Goal: Transaction & Acquisition: Purchase product/service

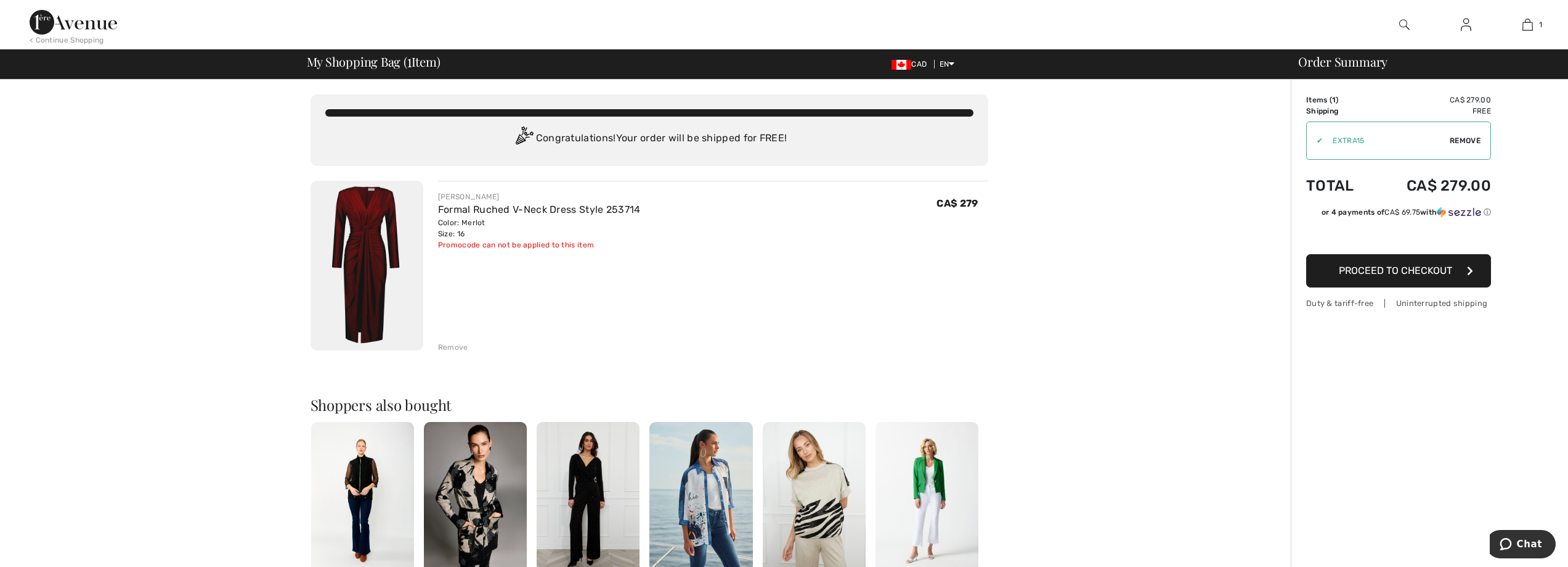
type input "EXTRA15"
type input "NEW15"
type input "EXTRA15"
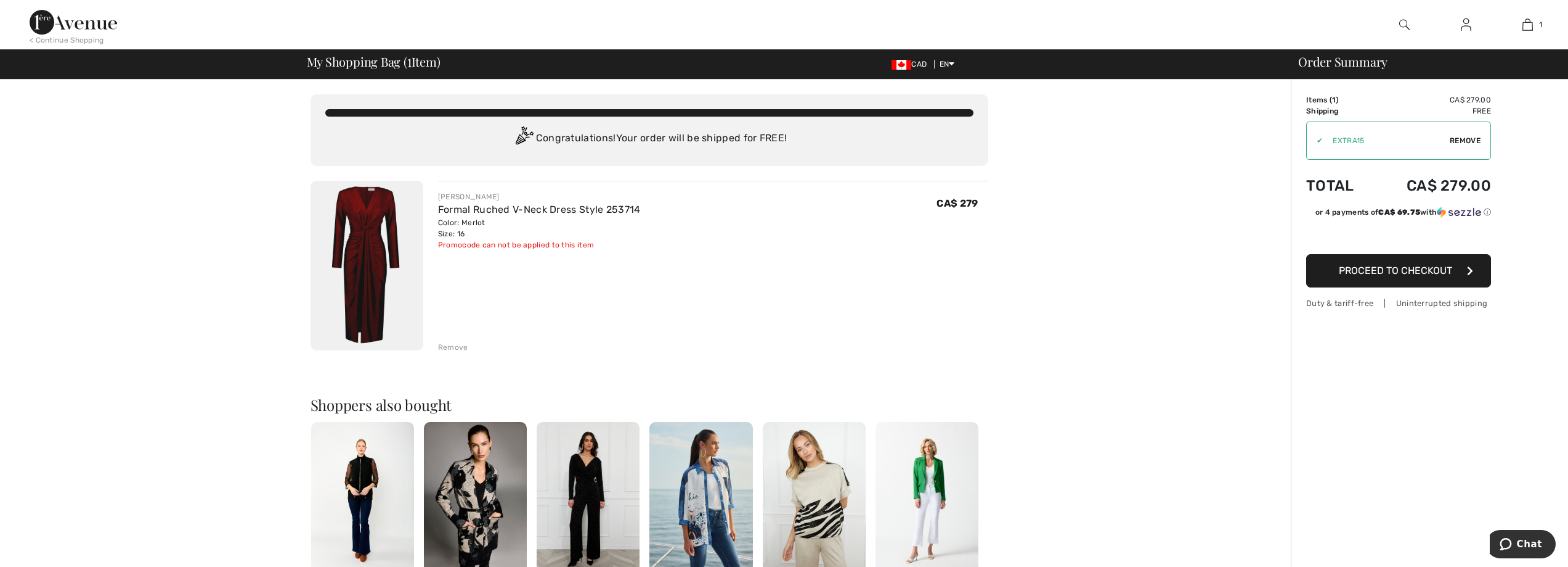
click at [1404, 269] on span "Proceed to Checkout" at bounding box center [1396, 270] width 113 height 12
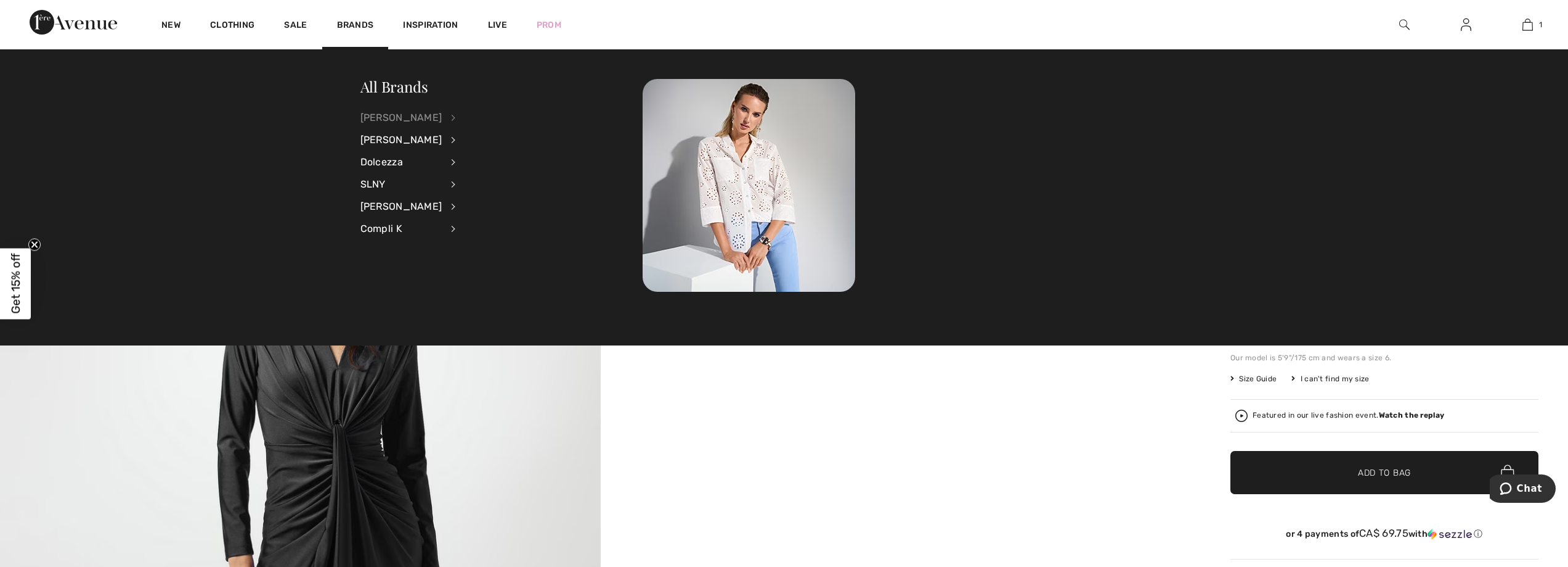
click at [391, 115] on div "[PERSON_NAME]" at bounding box center [401, 118] width 82 height 22
click at [521, 153] on link "Dresses & Jumpsuits" at bounding box center [519, 157] width 96 height 20
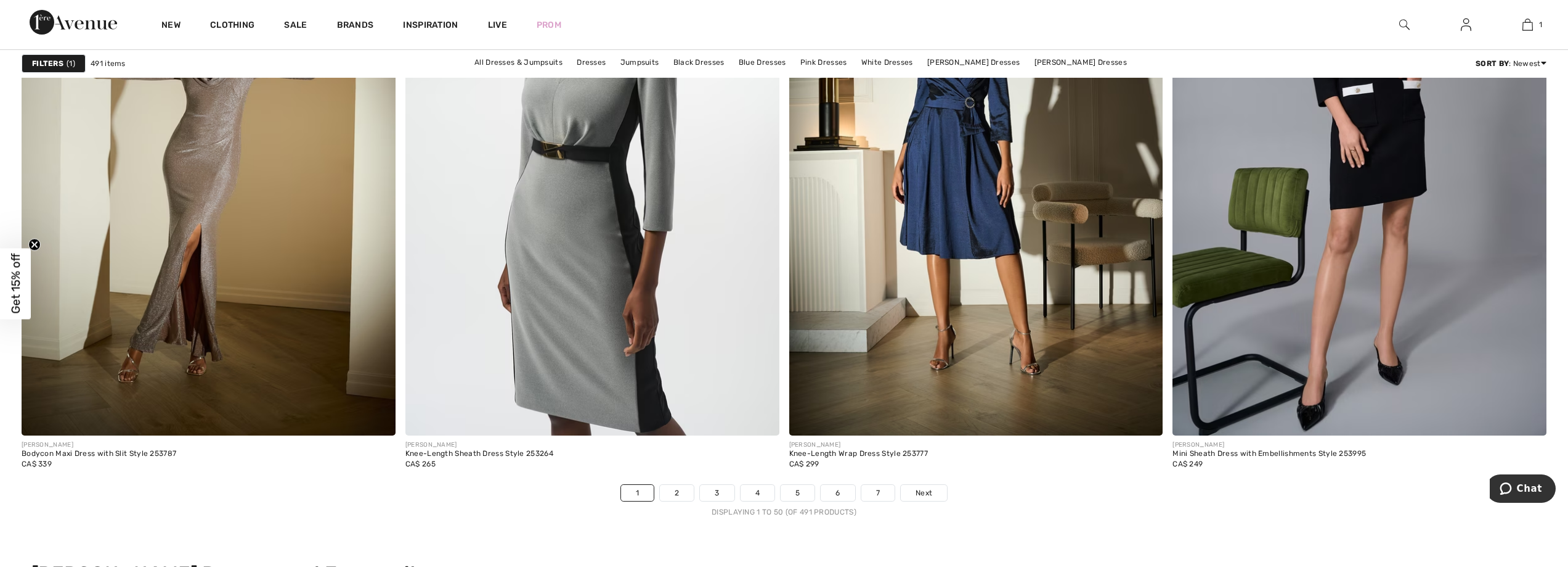
scroll to position [9189, 0]
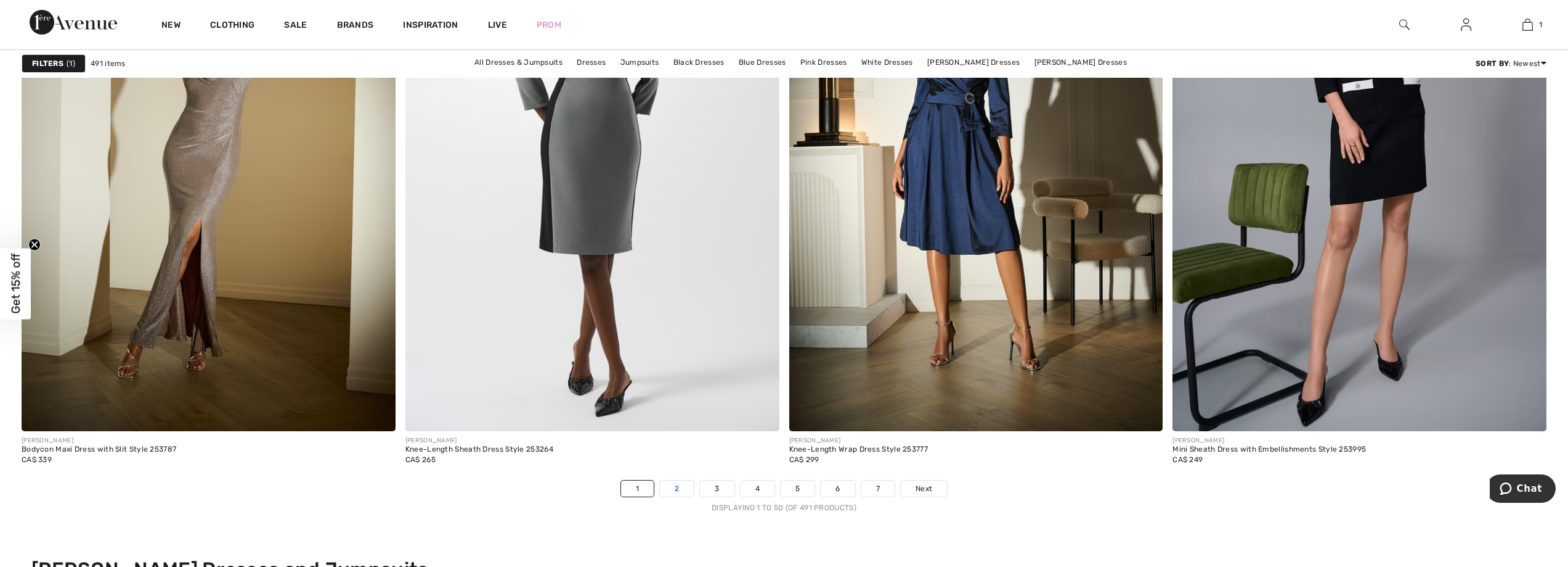
click at [681, 485] on link "2" at bounding box center [677, 489] width 34 height 16
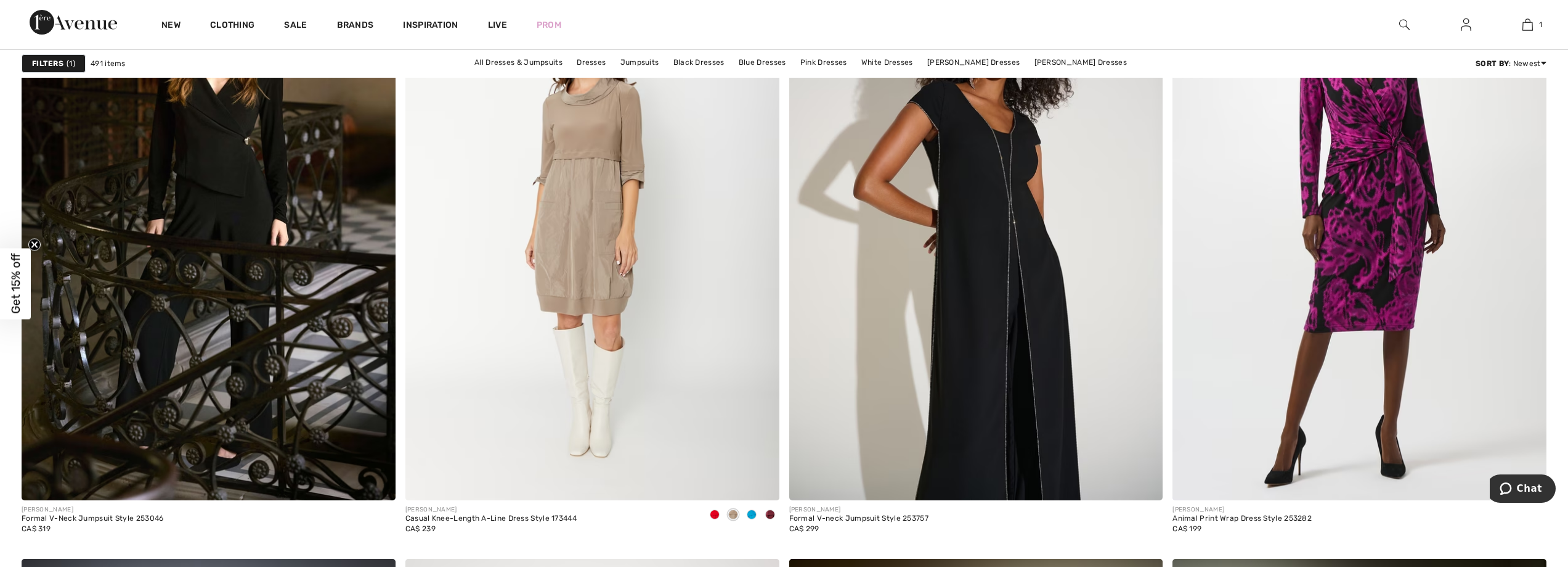
scroll to position [6413, 0]
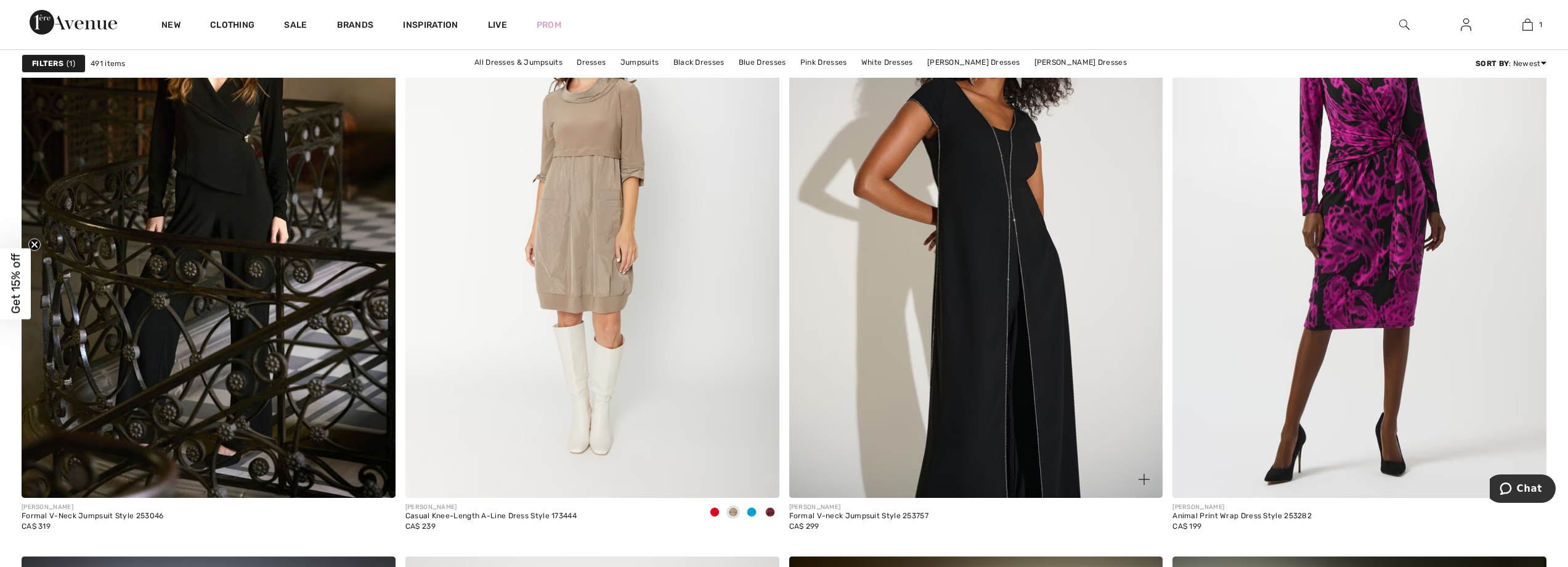
click at [1006, 261] on img at bounding box center [976, 216] width 374 height 561
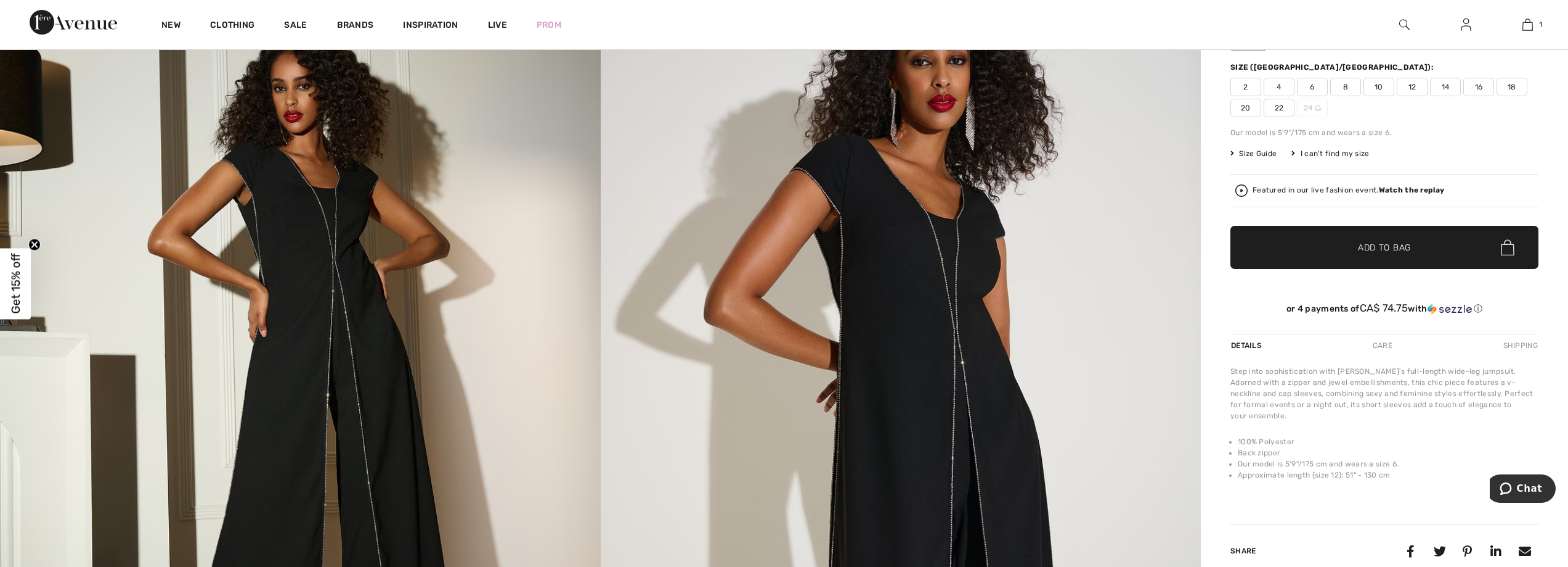
scroll to position [123, 0]
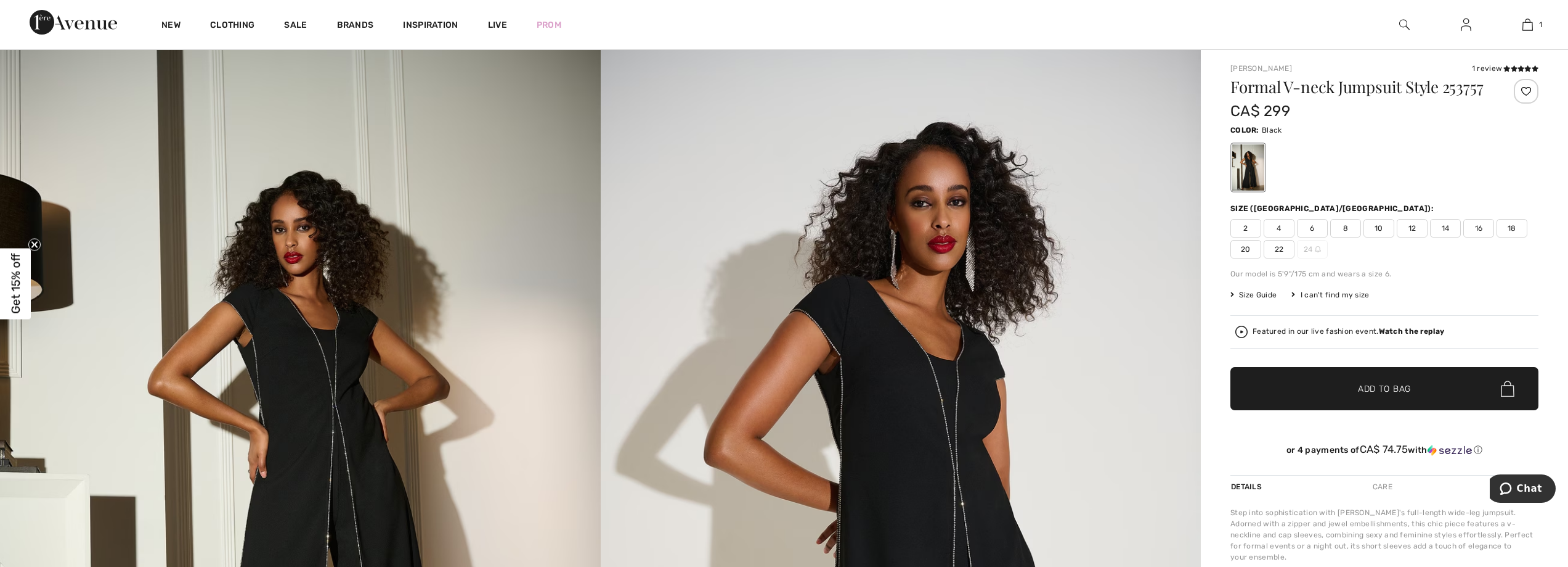
click at [1479, 228] on span "16" at bounding box center [1479, 228] width 31 height 18
click at [1376, 386] on span "Add to Bag" at bounding box center [1384, 389] width 53 height 13
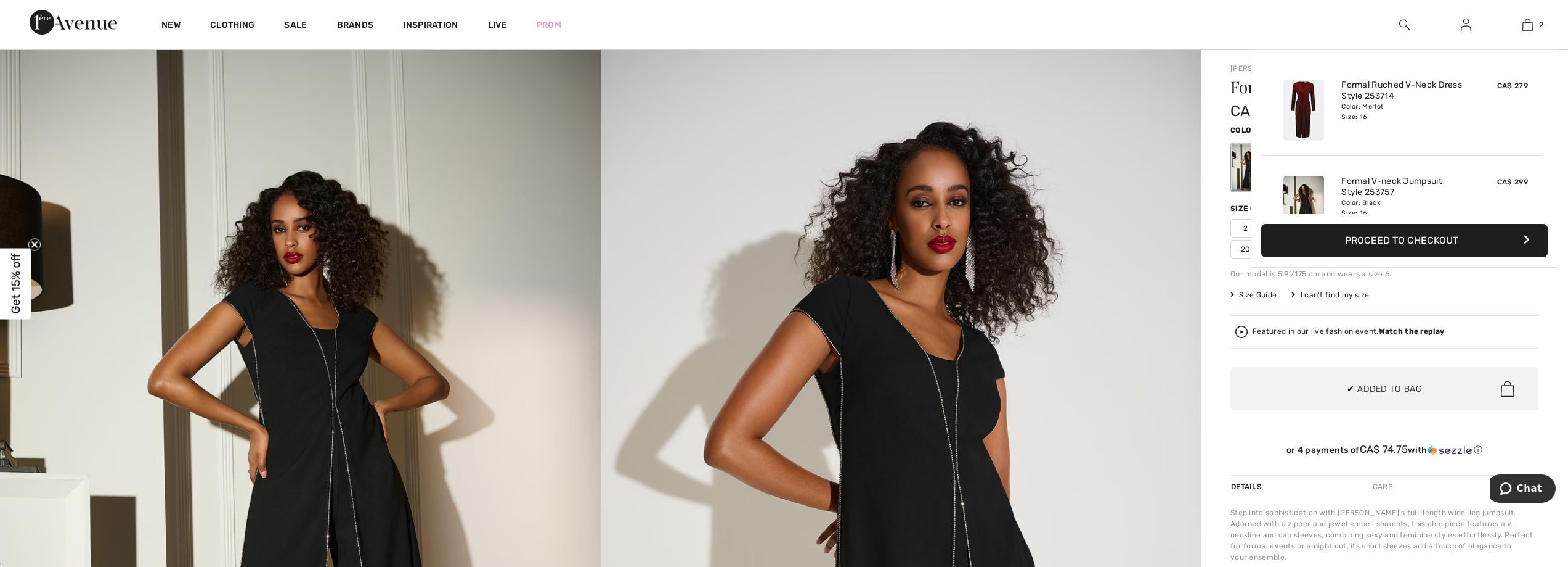
scroll to position [38, 0]
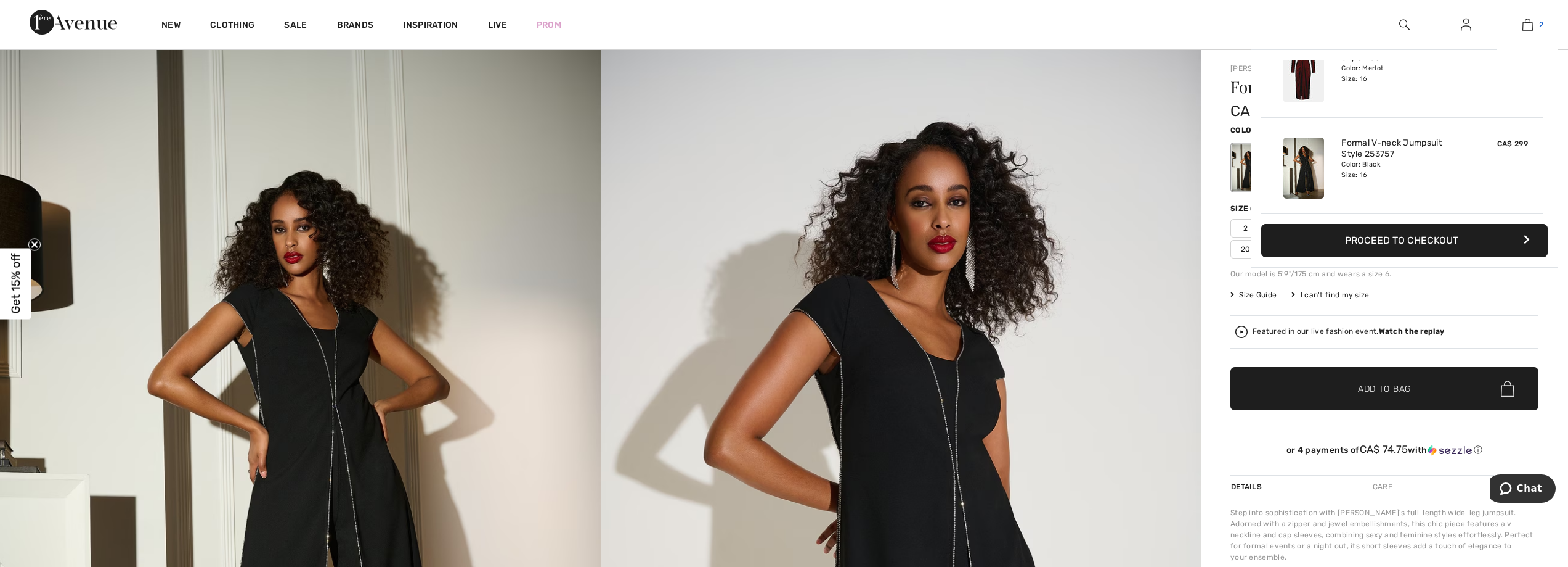
click at [1530, 24] on img at bounding box center [1527, 25] width 10 height 15
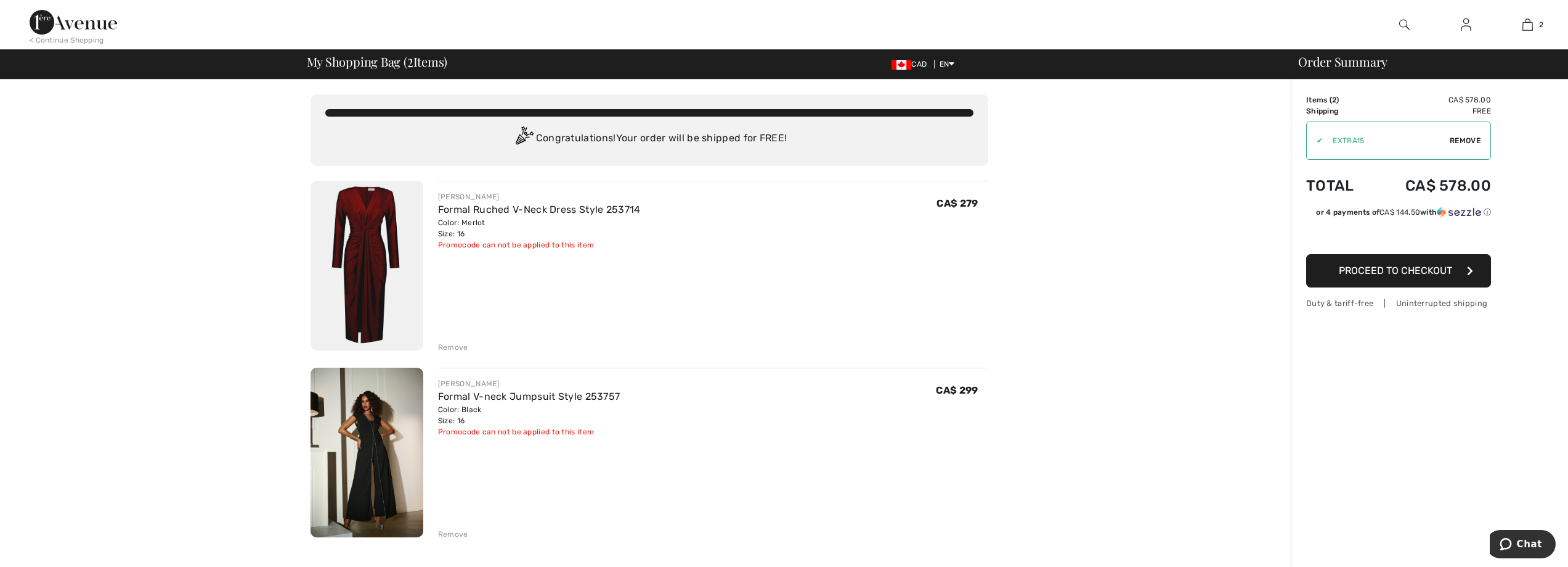
click at [452, 347] on div "Remove" at bounding box center [453, 347] width 30 height 11
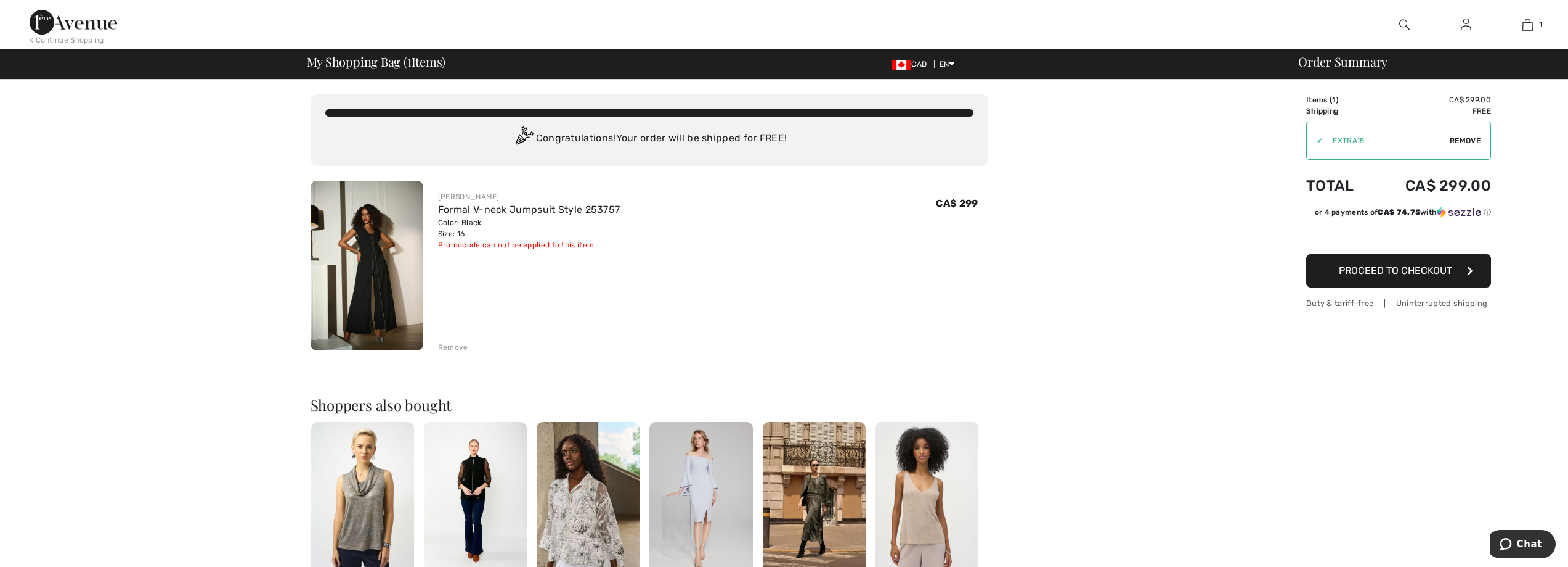
click at [1401, 272] on span "Proceed to Checkout" at bounding box center [1396, 270] width 113 height 12
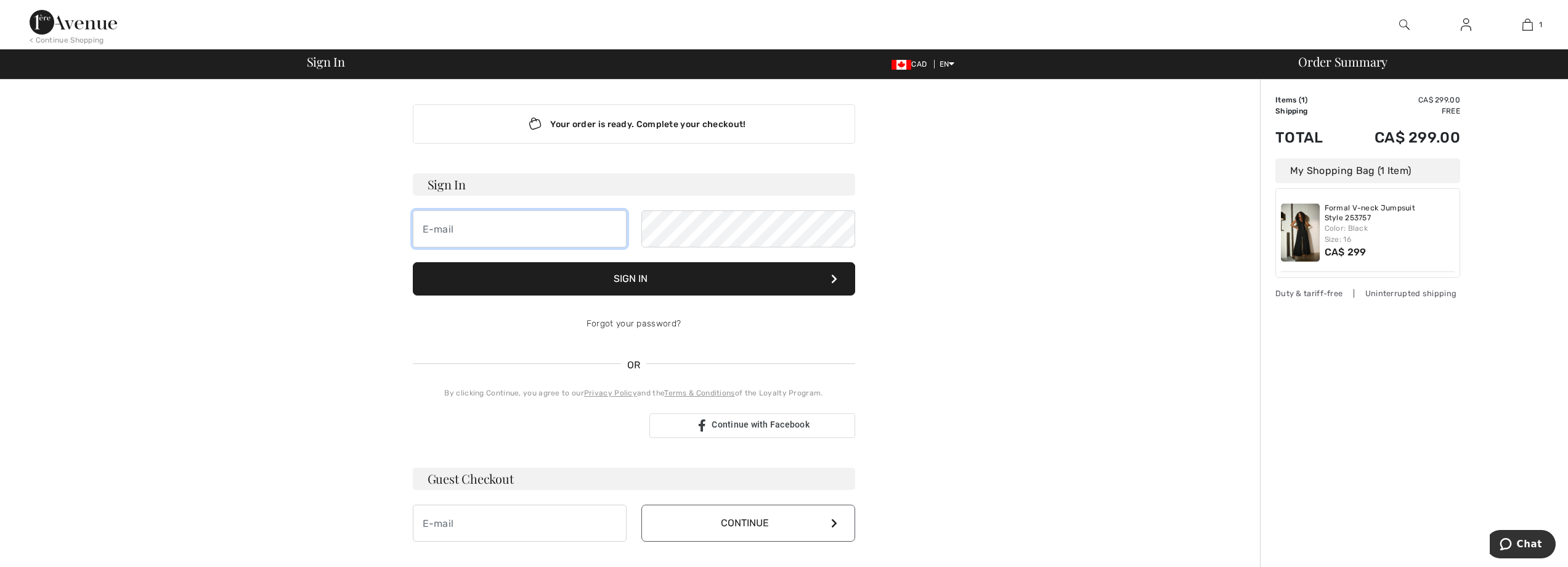
type input "[EMAIL_ADDRESS][DOMAIN_NAME]"
click at [650, 275] on button "Sign In" at bounding box center [634, 279] width 442 height 34
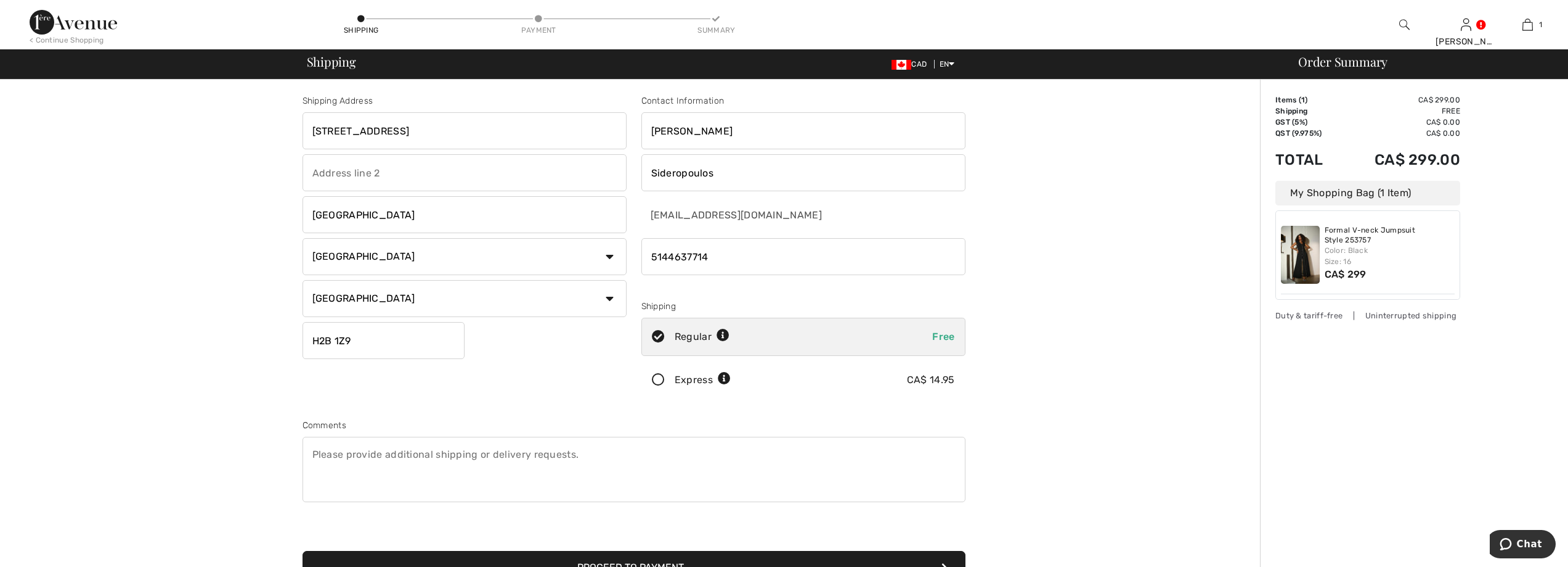
drag, startPoint x: 413, startPoint y: 134, endPoint x: 267, endPoint y: 134, distance: 146.0
click at [267, 134] on div "Shipping Address 9955 Papaineau ave Montreal Country Canada United States Afgha…" at bounding box center [634, 442] width 1253 height 724
type input "[STREET_ADDRESS]"
drag, startPoint x: 358, startPoint y: 345, endPoint x: 290, endPoint y: 343, distance: 68.0
click at [290, 343] on div "Shipping Address 5475 Earnscliffe Ave Montreal Country Canada United States Afg…" at bounding box center [634, 442] width 1253 height 724
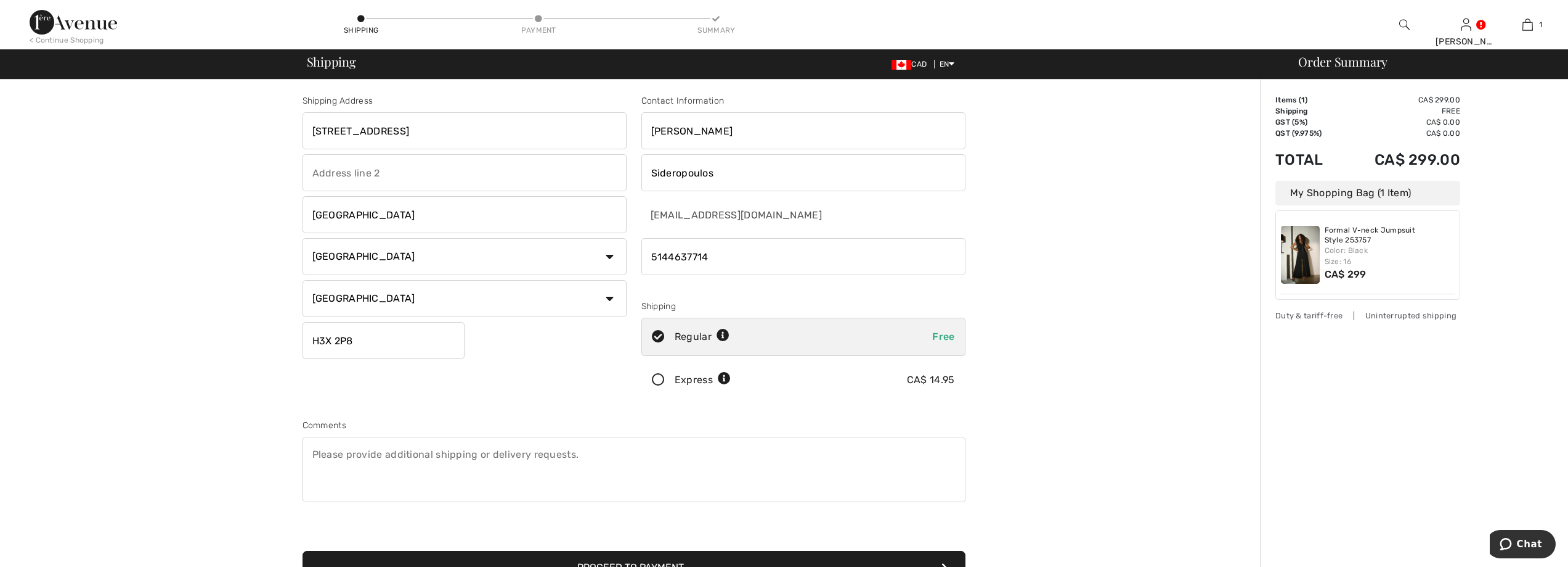
type input "H3X2P8"
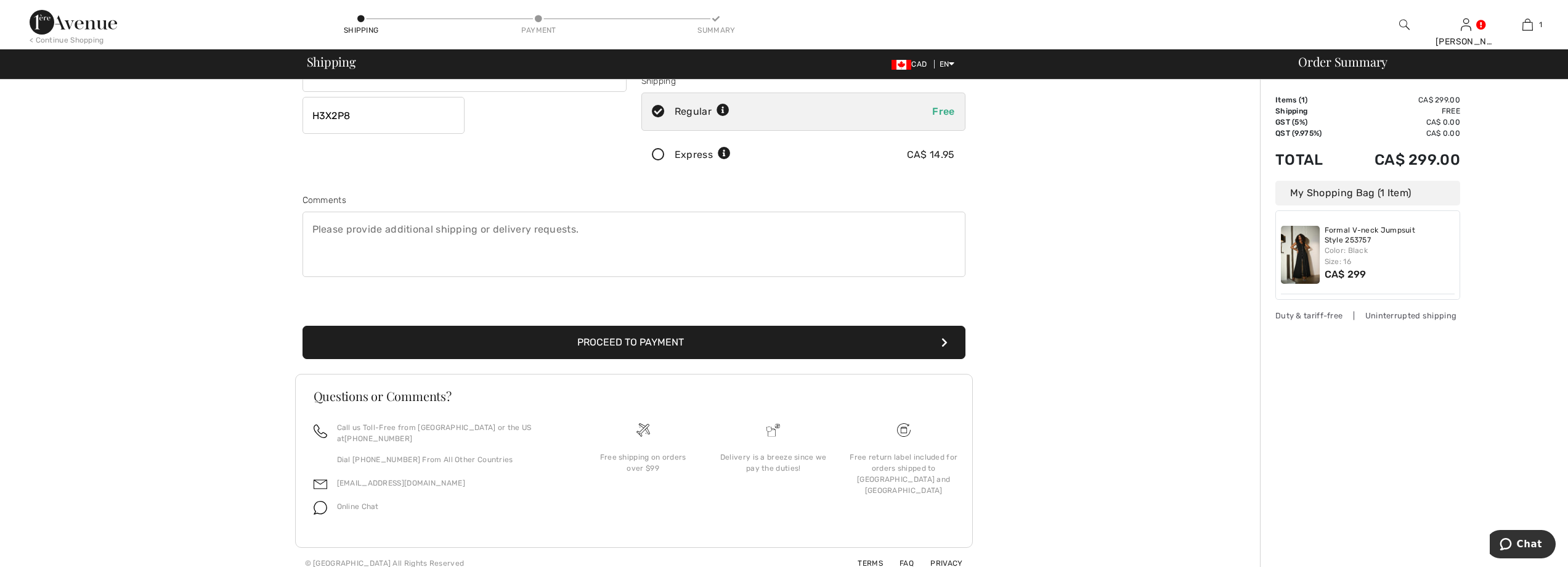
scroll to position [226, 0]
click at [625, 339] on button "Proceed to Payment" at bounding box center [634, 342] width 663 height 34
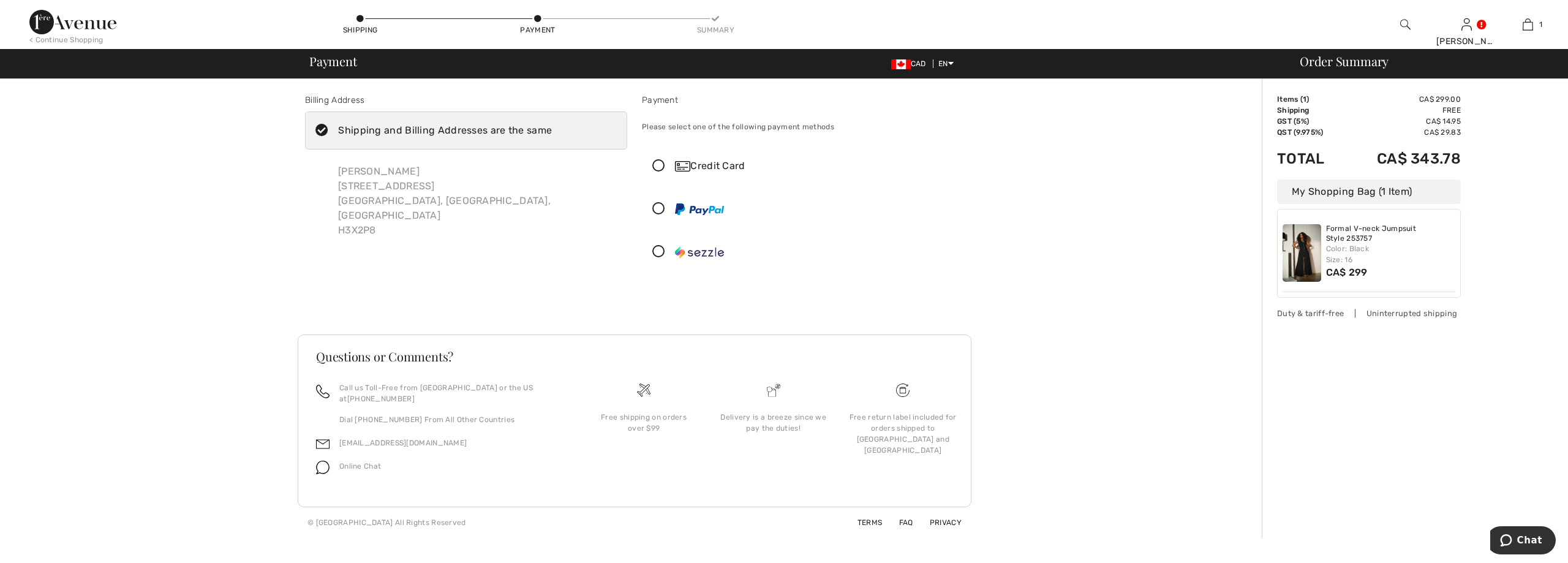
click at [660, 167] on icon at bounding box center [658, 167] width 33 height 13
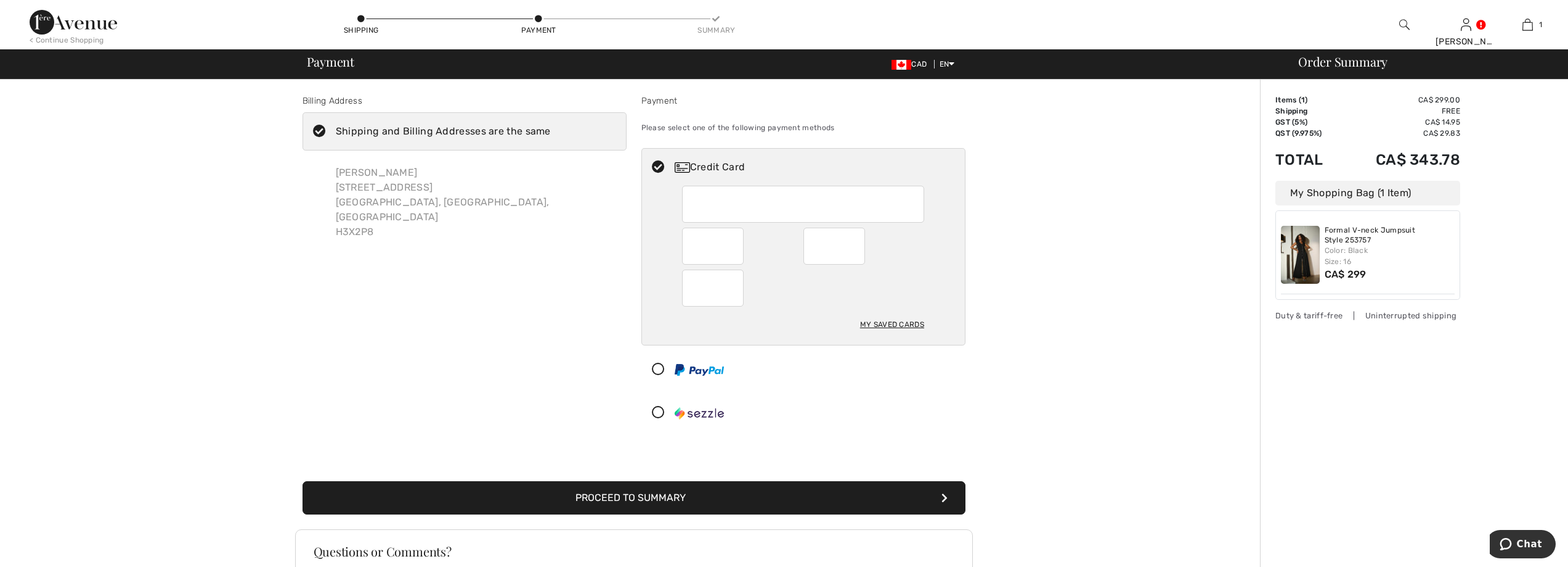
click at [891, 323] on div "My Saved Cards" at bounding box center [892, 324] width 64 height 21
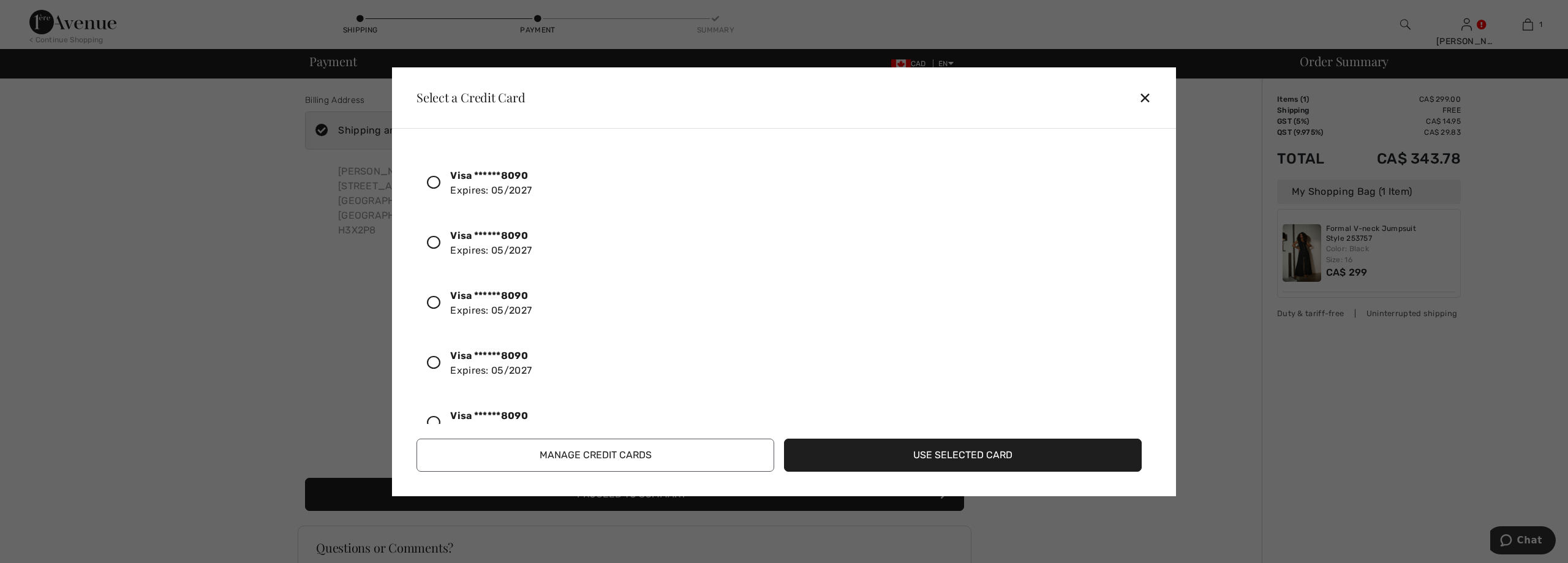
click at [434, 181] on icon at bounding box center [433, 182] width 13 height 13
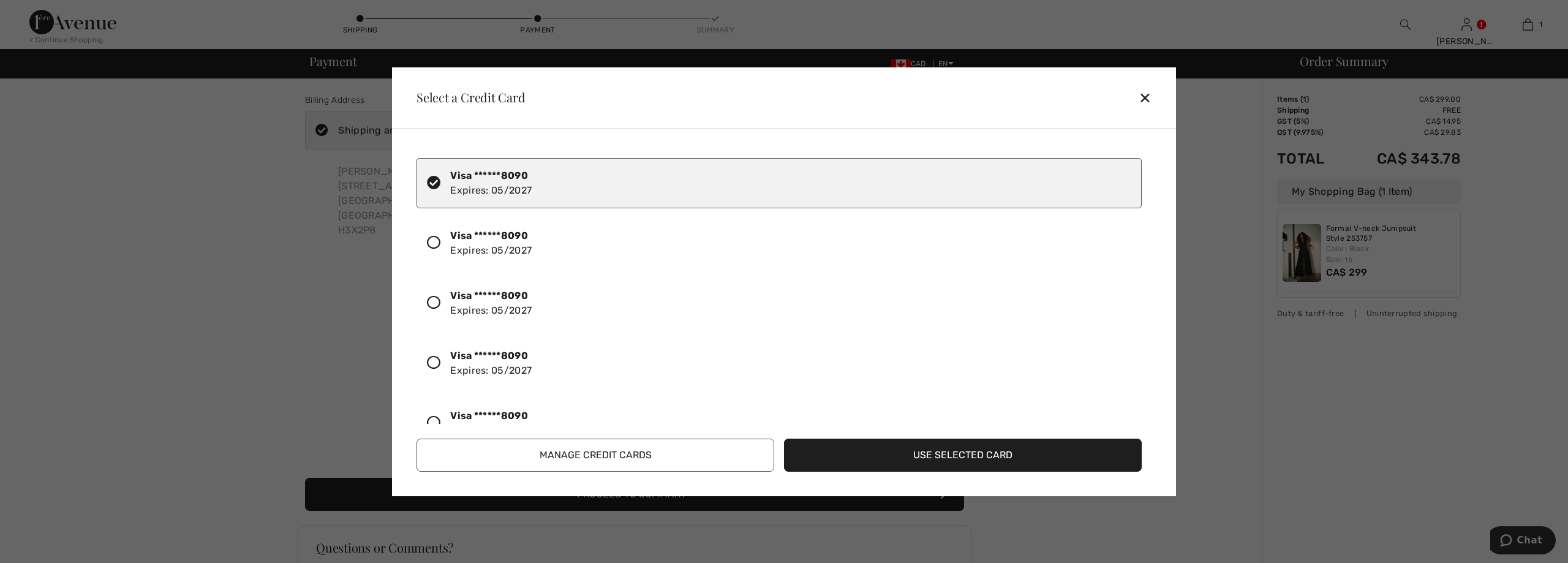
click at [941, 453] on button "Use Selected Card" at bounding box center [962, 455] width 358 height 33
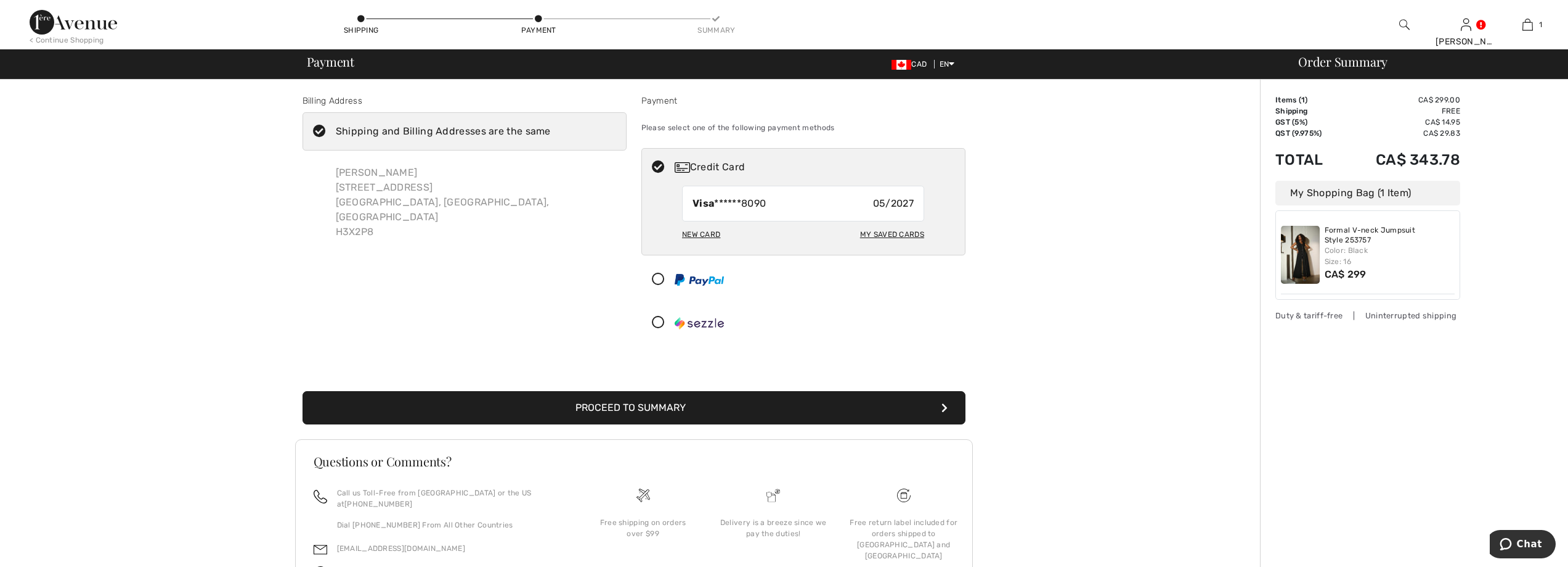
click at [633, 407] on button "Proceed to Summary" at bounding box center [634, 408] width 663 height 34
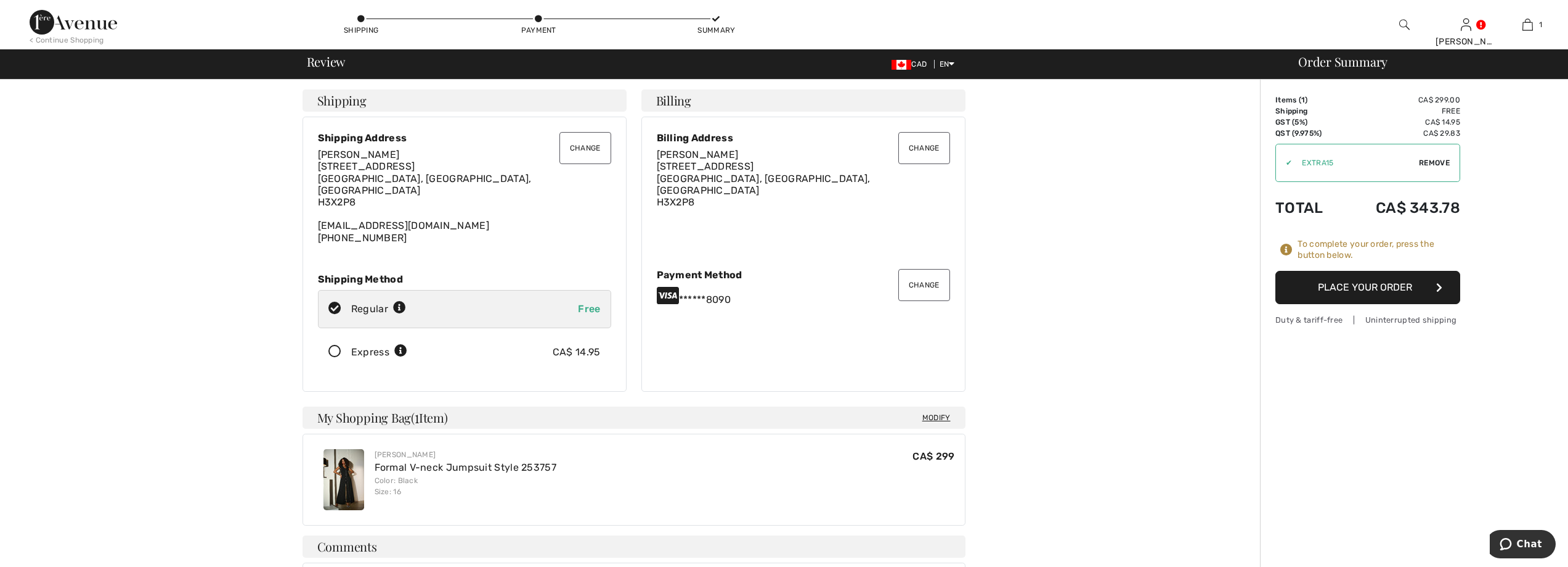
click at [1361, 287] on button "Place Your Order" at bounding box center [1368, 287] width 185 height 34
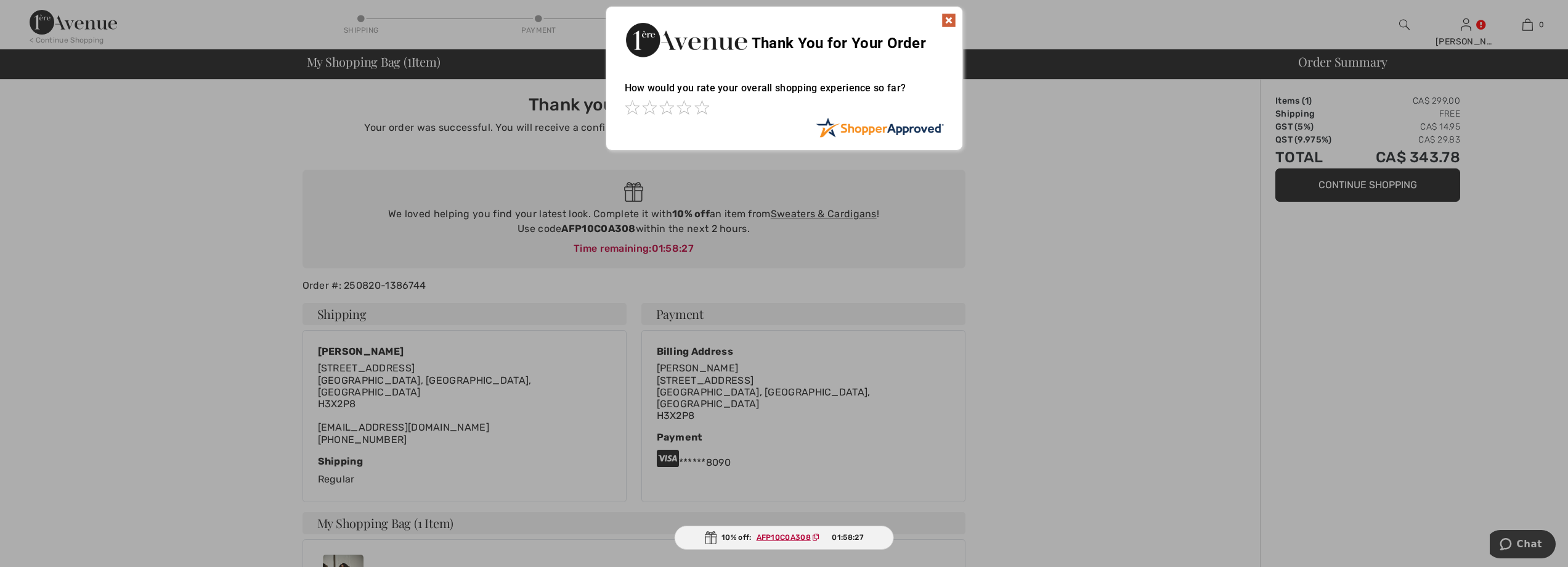
click at [950, 20] on img at bounding box center [949, 20] width 15 height 15
